Goal: Feedback & Contribution: Submit feedback/report problem

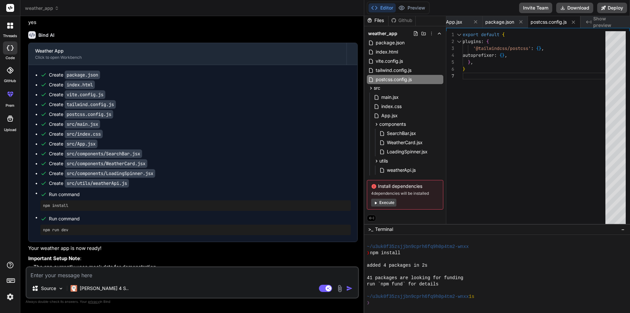
scroll to position [426, 0]
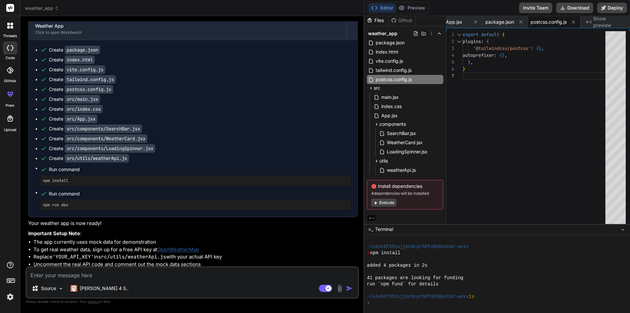
click at [40, 13] on h6 "Bind AI" at bounding box center [46, 10] width 16 height 7
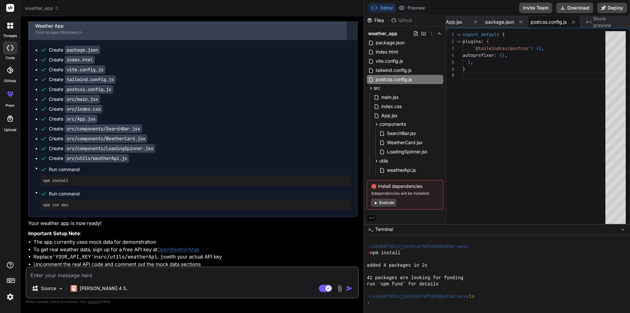
click at [57, 29] on div "Weather App" at bounding box center [187, 26] width 305 height 7
click at [124, 35] on div "Click to open Workbench" at bounding box center [187, 32] width 305 height 5
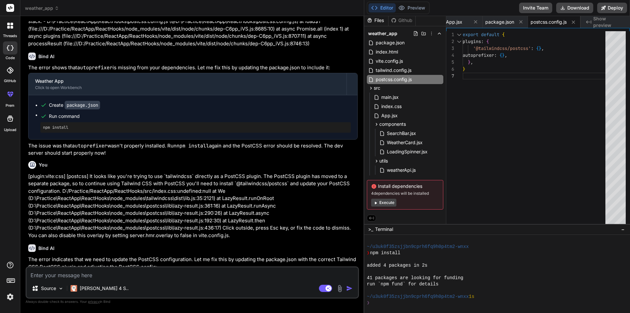
scroll to position [903, 0]
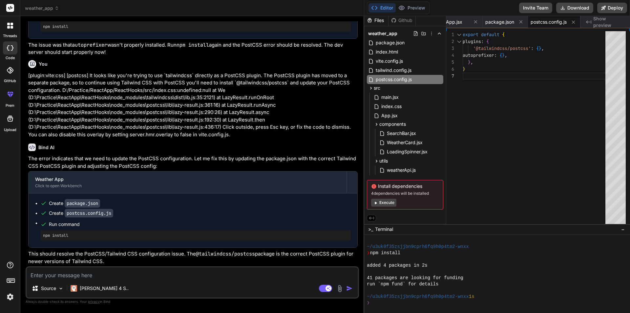
click at [98, 272] on textarea at bounding box center [192, 273] width 331 height 12
type textarea "`"
type textarea "x"
type textarea "`I"
type textarea "x"
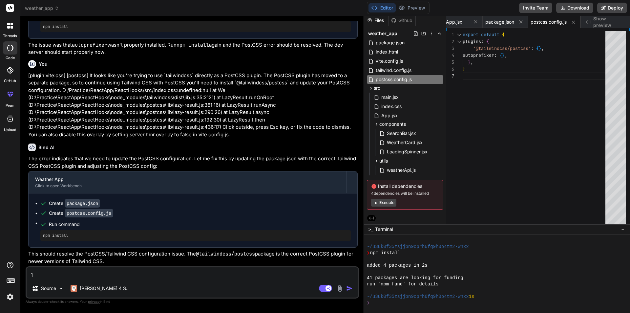
type textarea "`In"
type textarea "x"
type textarea "`In"
type textarea "x"
type textarea "`In"
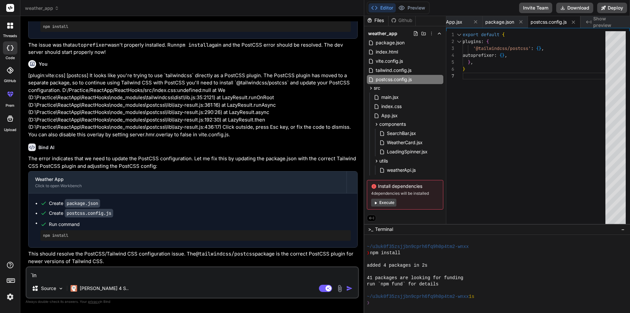
type textarea "x"
type textarea "`I"
type textarea "x"
type textarea "`"
type textarea "x"
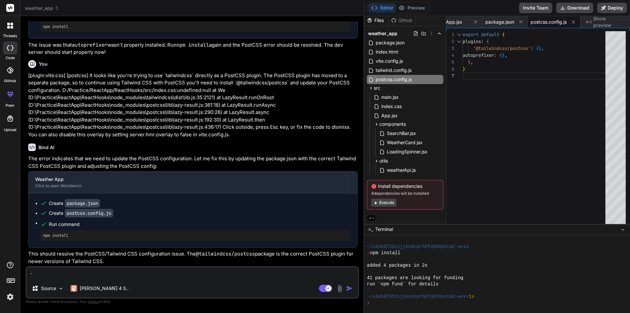
type textarea "x"
type textarea "I"
type textarea "x"
type textarea "`"
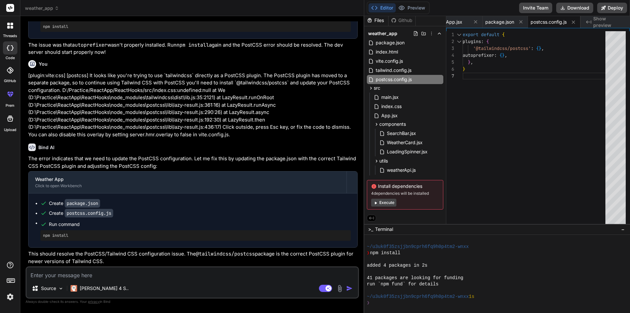
type textarea "x"
type textarea "I"
type textarea "x"
type textarea "In"
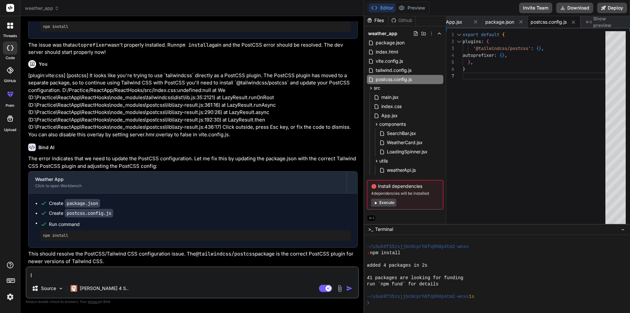
type textarea "x"
type textarea "In"
type textarea "x"
type textarea "In t"
type textarea "x"
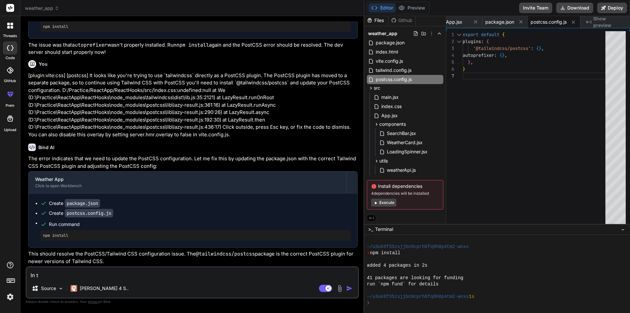
type textarea "In th"
type textarea "x"
type textarea "In the"
type textarea "x"
type textarea "In the"
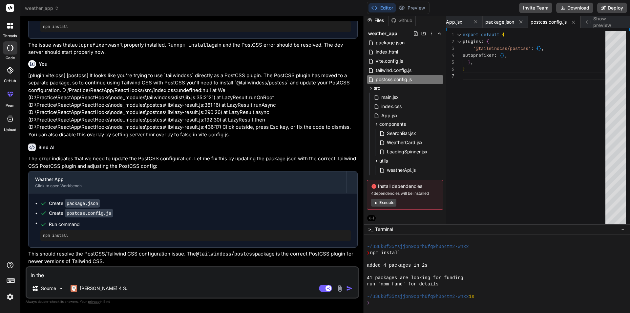
type textarea "x"
type textarea "In the w"
type textarea "x"
type textarea "In the we"
type textarea "x"
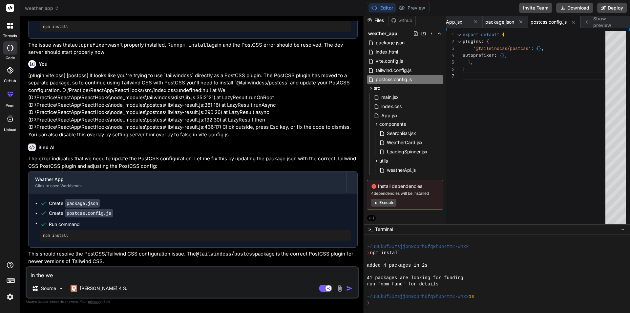
type textarea "In the wea"
type textarea "x"
type textarea "In the weat"
type textarea "x"
type textarea "In the weath"
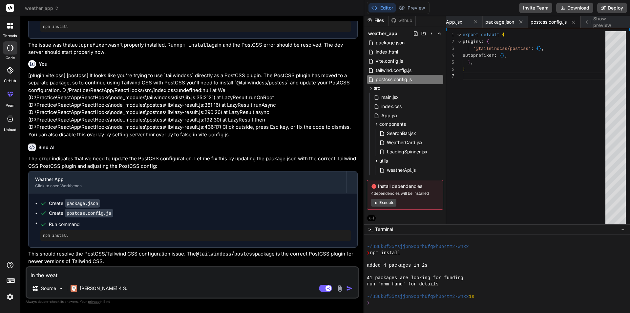
type textarea "x"
type textarea "In the weathe"
type textarea "x"
type textarea "In the weather"
type textarea "x"
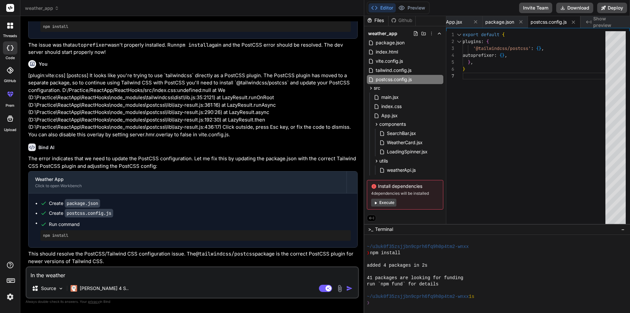
type textarea "In the weather"
type textarea "x"
type textarea "In the weather a"
type textarea "x"
type textarea "In the weather ap"
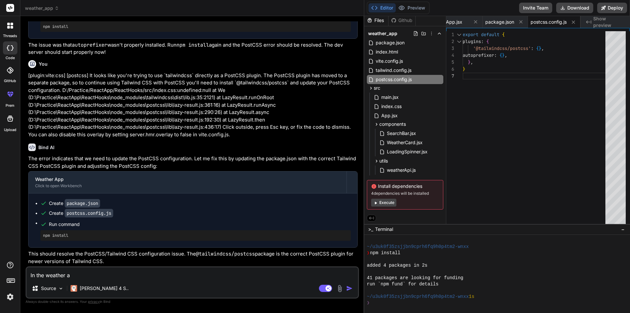
type textarea "x"
type textarea "In the weather app"
type textarea "x"
type textarea "In the weather app"
type textarea "x"
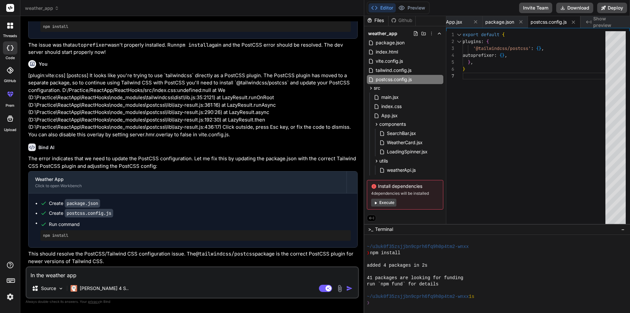
type textarea "In the weather app i"
type textarea "x"
type textarea "In the weather app i"
type textarea "x"
type textarea "In the weather app i w"
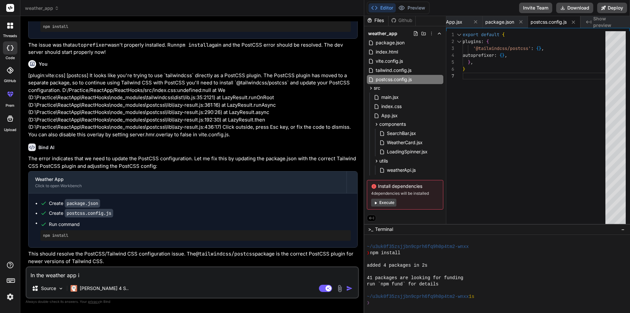
type textarea "x"
type textarea "In the weather app i [GEOGRAPHIC_DATA]"
type textarea "x"
type textarea "In the weather app i wan"
type textarea "x"
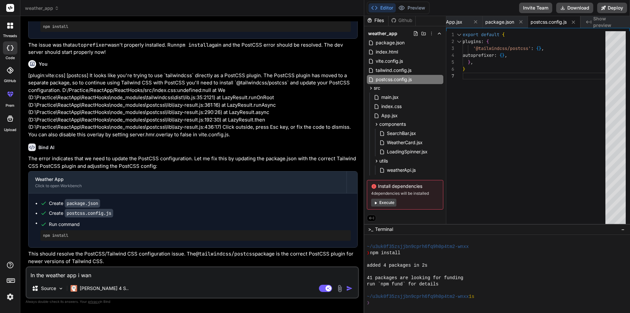
type textarea "In the weather app i want"
type textarea "x"
type textarea "In the weather app i want"
type textarea "x"
type textarea "In the weather app i want t"
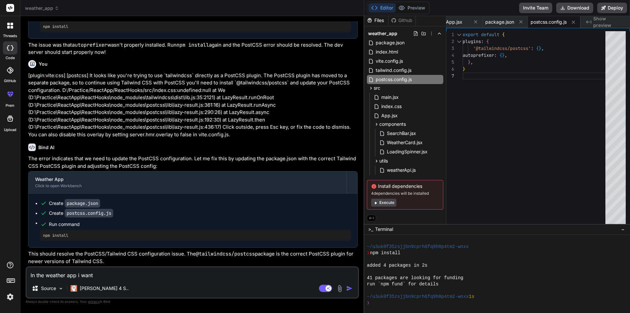
type textarea "x"
type textarea "In the weather app i want to"
type textarea "x"
type textarea "In the weather app i want to"
type textarea "x"
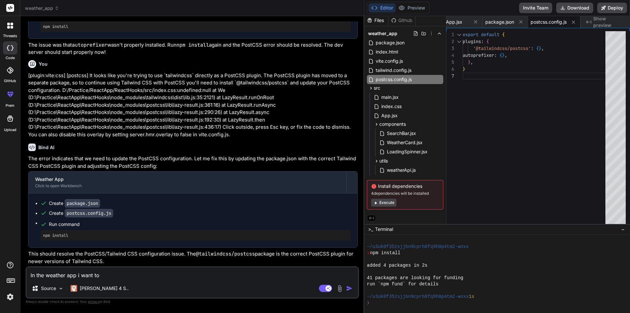
type textarea "In the weather app i want to a"
type textarea "x"
type textarea "In the weather app i want to ad"
type textarea "x"
type textarea "In the weather app i want to add"
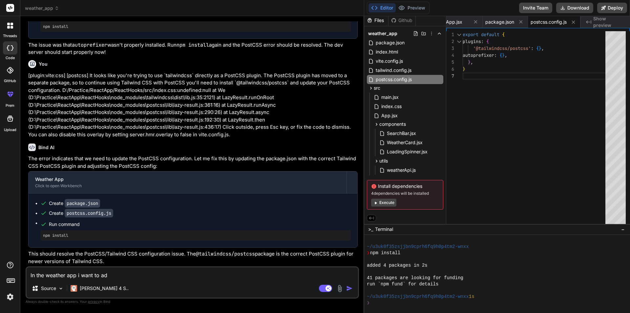
type textarea "x"
type textarea "In the weather app i want to add"
type textarea "x"
type textarea "In the weather app i want to add s"
type textarea "x"
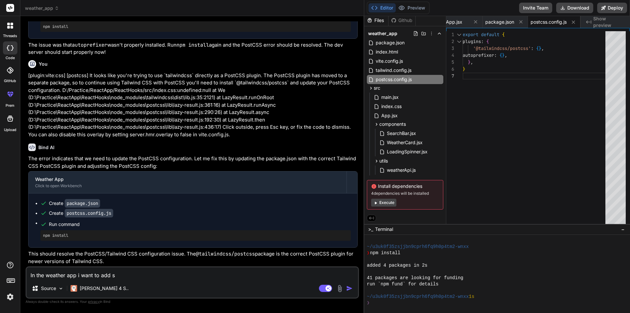
type textarea "In the weather app i want to add su"
type textarea "x"
type textarea "In the weather app i want to add sug"
type textarea "x"
type textarea "In the weather app i want to add suge"
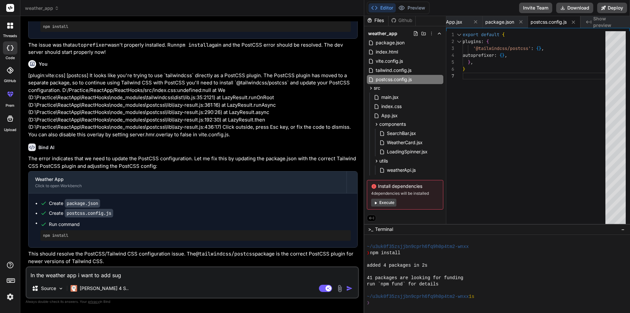
type textarea "x"
type textarea "In the weather app i want to add suges"
type textarea "x"
type textarea "In the weather app i want to add sugest"
type textarea "x"
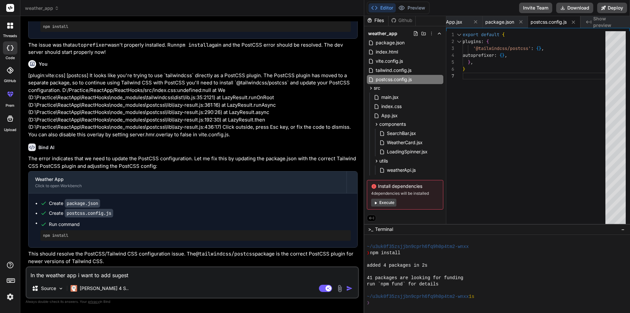
type textarea "In the weather app i want to add sugesti"
type textarea "x"
type textarea "In the weather app i want to add sugestio"
type textarea "x"
type textarea "In the weather app i want to add sugestion"
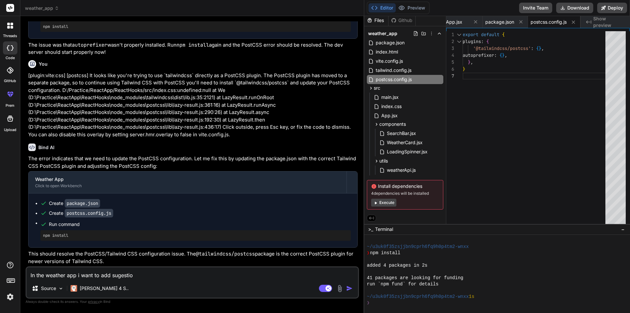
type textarea "x"
type textarea "In the weather app i want to add sugestion"
type textarea "x"
type textarea "In the weather app i want to add suggestion"
type textarea "x"
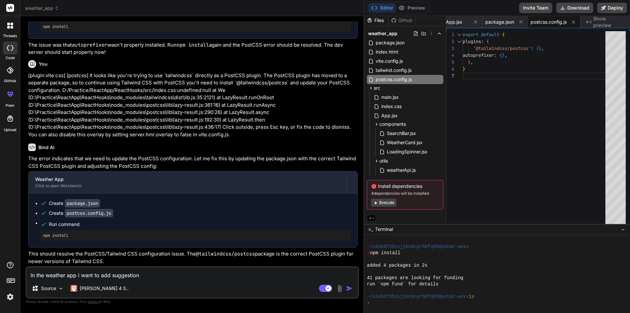
type textarea "In the weather app i want to add suggestion"
type textarea "x"
type textarea "In the weather app i want to add suggestion i"
type textarea "x"
type textarea "In the weather app i want to add suggestion in"
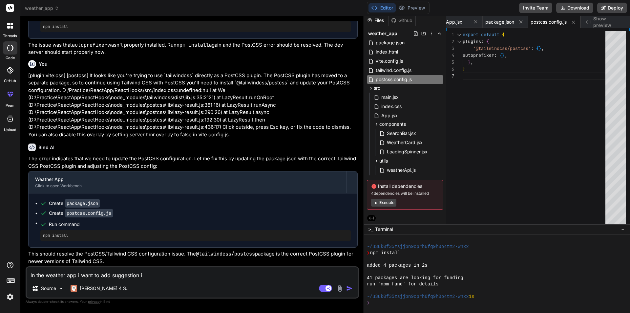
type textarea "x"
type textarea "In the weather app i want to add suggestion in"
type textarea "x"
type textarea "In the weather app i want to add suggestion in i"
type textarea "x"
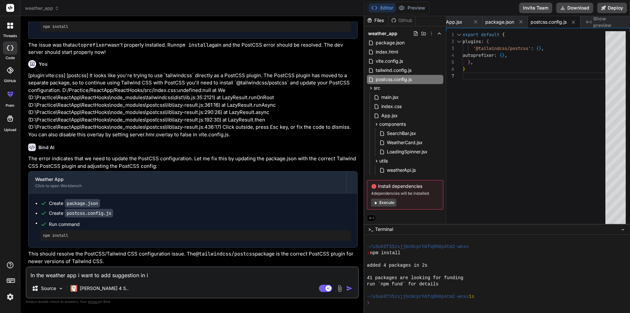
type textarea "In the weather app i want to add suggestion in in"
type textarea "x"
type textarea "In the weather app i want to add suggestion in inp"
type textarea "x"
type textarea "In the weather app i want to add suggestion in inpu"
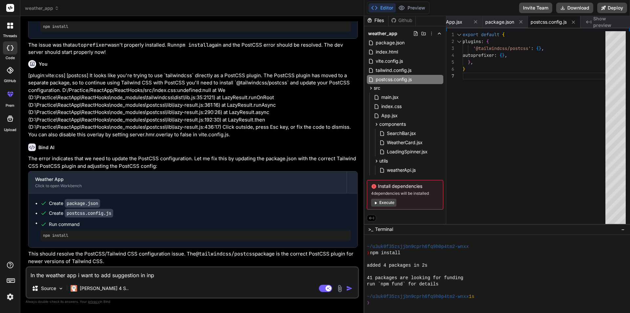
type textarea "x"
type textarea "In the weather app i want to add suggestion in input"
type textarea "x"
type textarea "In the weather app i want to add suggestion in input"
type textarea "x"
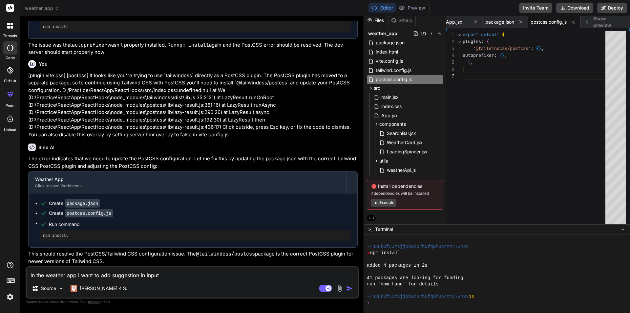
type textarea "In the weather app i want to add suggestion in input f"
type textarea "x"
type textarea "In the weather app i want to add suggestion in input fi"
type textarea "x"
type textarea "In the weather app i want to add suggestion in input fie"
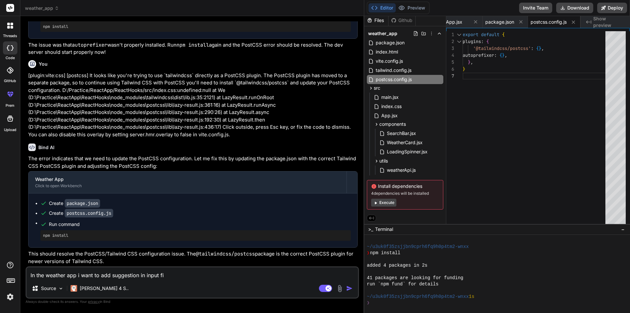
type textarea "x"
type textarea "In the weather app i want to add suggestion in input fiel"
type textarea "x"
type textarea "In the weather app i want to add suggestion in input field"
type textarea "x"
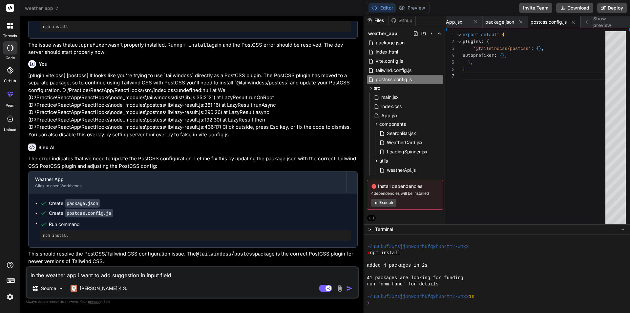
type textarea "In the weather app i want to add suggestion in input field"
type textarea "x"
type textarea "In the weather app i want to add suggestion in input field s"
type textarea "x"
type textarea "In the weather app i want to add suggestion in input field so"
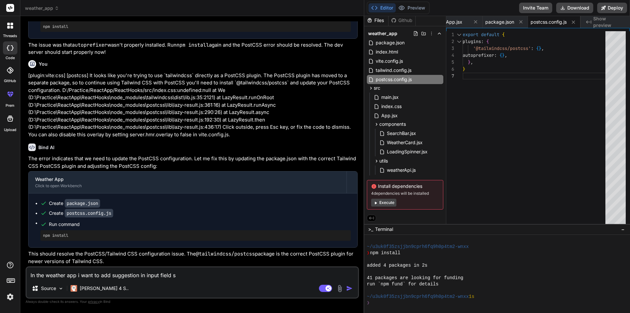
type textarea "x"
type textarea "In the weather app i want to add suggestion in input field soo"
type textarea "x"
type textarea "In the weather app i want to add suggestion in input field so"
type textarea "x"
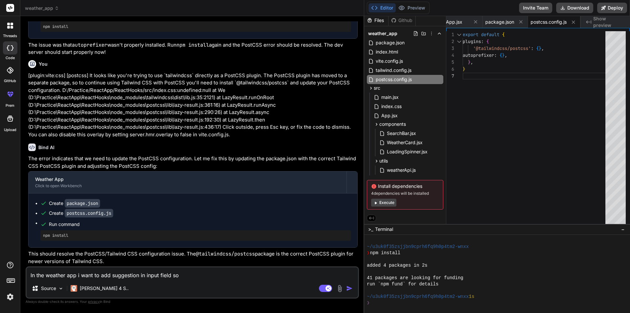
type textarea "In the weather app i want to add suggestion in input field so"
type textarea "x"
type textarea "In the weather app i want to add suggestion in input field so t"
type textarea "x"
type textarea "In the weather app i want to add suggestion in input field so th"
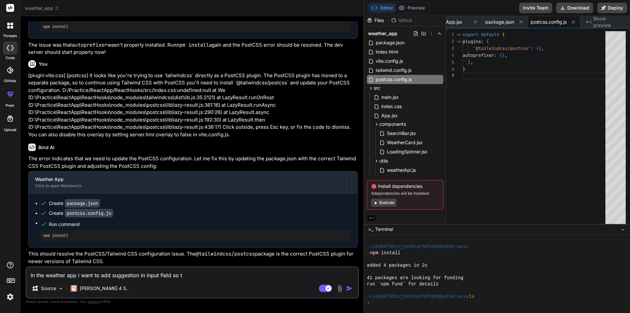
type textarea "x"
type textarea "In the weather app i want to add suggestion in input field so tha"
type textarea "x"
type textarea "In the weather app i want to add suggestion in input field so that"
type textarea "x"
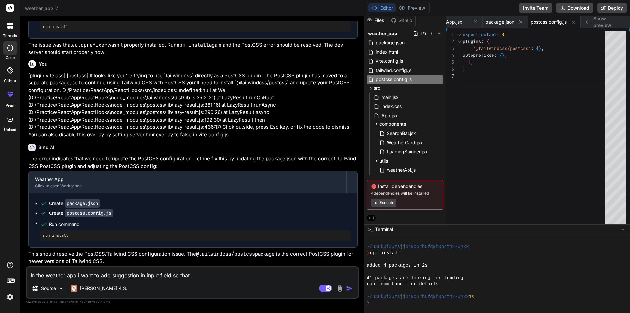
type textarea "In the weather app i want to add suggestion in input field so that"
type textarea "x"
type textarea "In the weather app i want to add suggestion in input field so that i"
type textarea "x"
type textarea "In the weather app i want to add suggestion in input field so that if"
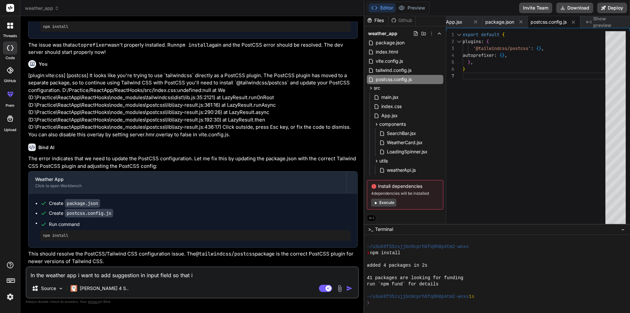
type textarea "x"
type textarea "In the weather app i want to add suggestion in input field so that if"
type textarea "x"
type textarea "In the weather app i want to add suggestion in input field so that if o"
type textarea "x"
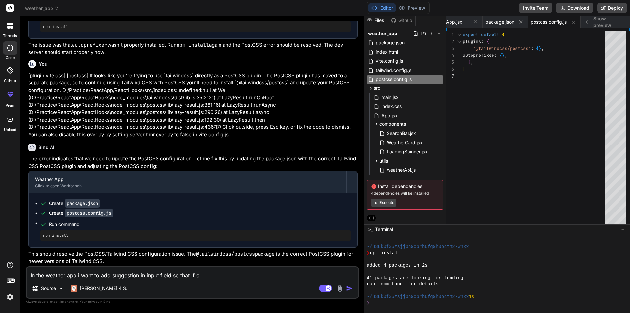
type textarea "In the weather app i want to add suggestion in input field so that if oa"
type textarea "x"
type textarea "In the weather app i want to add suggestion in input field so that if o"
type textarea "x"
type textarea "In the weather app i want to add suggestion in input field so that if"
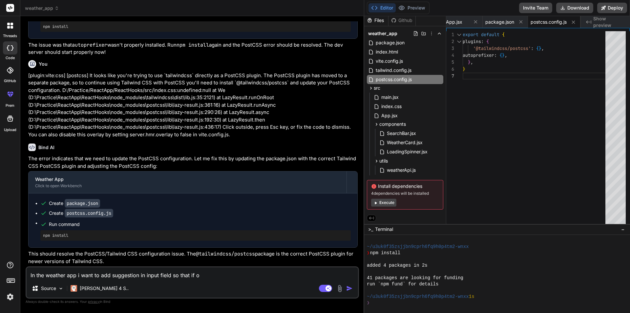
type textarea "x"
type textarea "In the weather app i want to add suggestion in input field so that if i"
type textarea "x"
type textarea "In the weather app i want to add suggestion in input field so that if i"
type textarea "x"
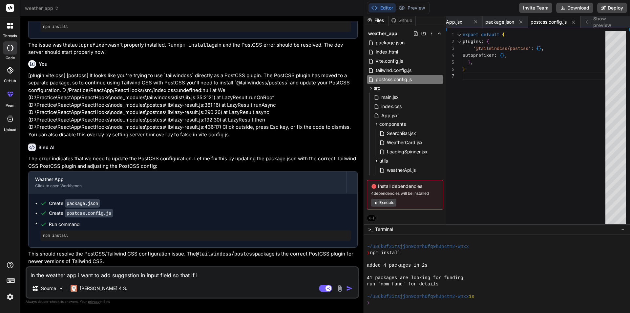
type textarea "In the weather app i want to add suggestion in input field so that if i w"
type textarea "x"
type textarea "In the weather app i want to add suggestion in input field so that if i wa"
type textarea "x"
type textarea "In the weather app i want to add suggestion in input field so that if i wan"
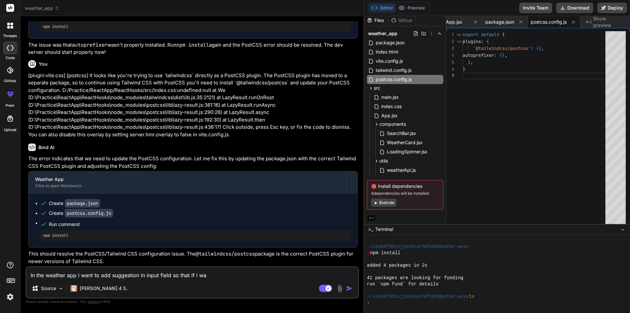
type textarea "x"
type textarea "In the weather app i want to add suggestion in input field so that if i wany"
type textarea "x"
type textarea "In the weather app i want to add suggestion in input field so that if i wan"
type textarea "x"
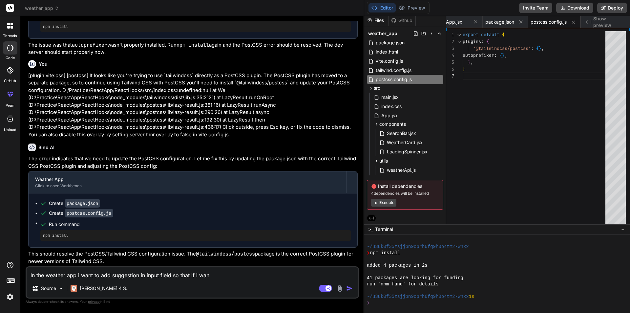
type textarea "In the weather app i want to add suggestion in input field so that if i want"
type textarea "x"
type textarea "In the weather app i want to add suggestion in input field so that if i want"
type textarea "x"
type textarea "In the weather app i want to add suggestion in input field so that if i want t"
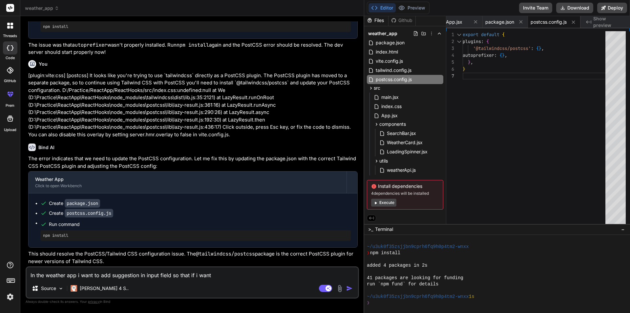
type textarea "x"
type textarea "In the weather app i want to add suggestion in input field so that if i want to"
type textarea "x"
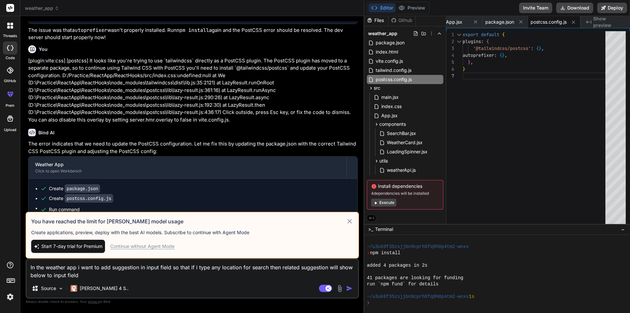
click at [351, 220] on icon at bounding box center [349, 221] width 5 height 5
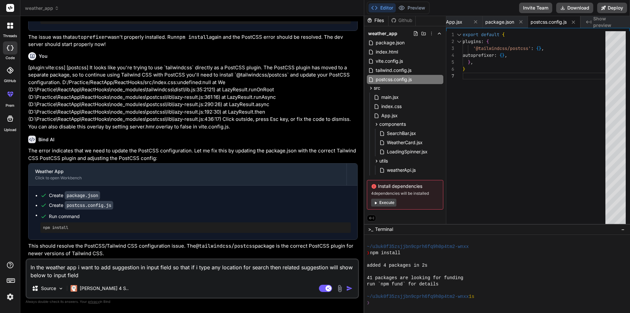
click at [347, 286] on img "button" at bounding box center [349, 288] width 7 height 7
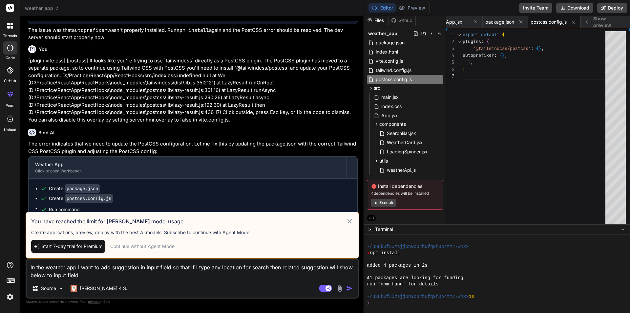
click at [350, 287] on img "button" at bounding box center [349, 288] width 7 height 7
click at [150, 248] on div "Continue without Agent Mode" at bounding box center [142, 246] width 64 height 7
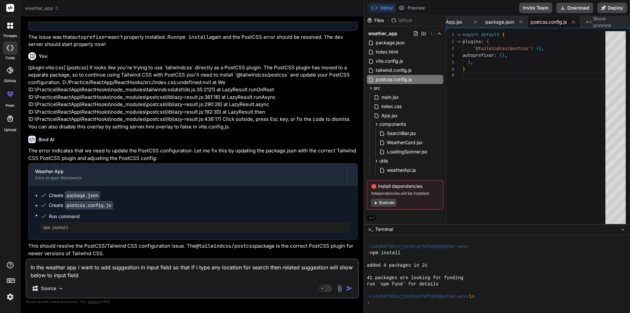
scroll to position [911, 0]
click at [349, 289] on img "button" at bounding box center [349, 288] width 7 height 7
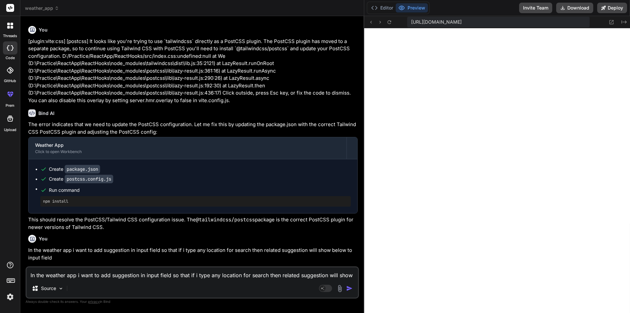
scroll to position [1086, 0]
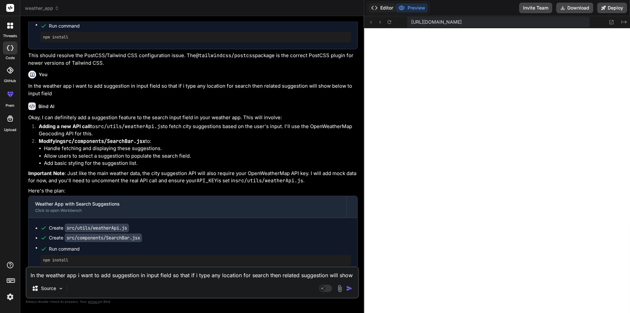
click at [382, 9] on button "Editor" at bounding box center [381, 7] width 27 height 9
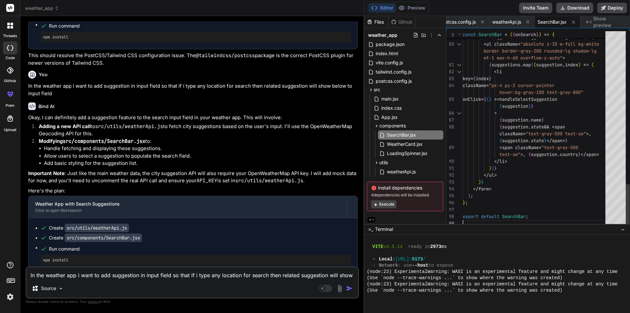
scroll to position [0, 0]
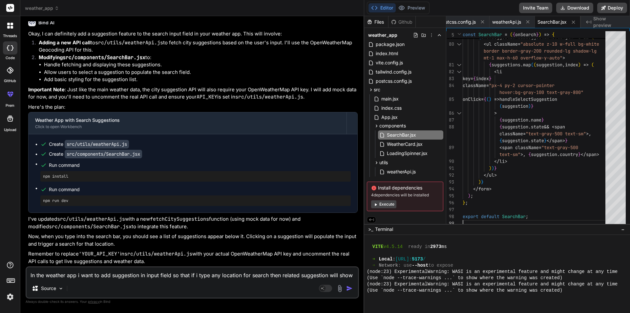
scroll to position [1185, 0]
click at [514, 22] on span "weatherApi.js" at bounding box center [506, 22] width 29 height 7
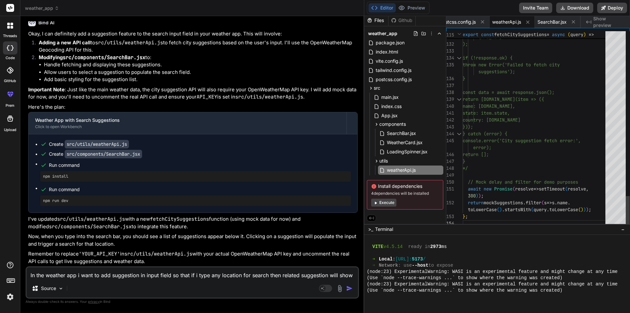
scroll to position [0, 0]
click at [411, 1] on div "Editor Preview Invite Team Download Deploy" at bounding box center [497, 8] width 266 height 16
click at [413, 6] on button "Preview" at bounding box center [412, 7] width 32 height 9
